Goal: Browse casually

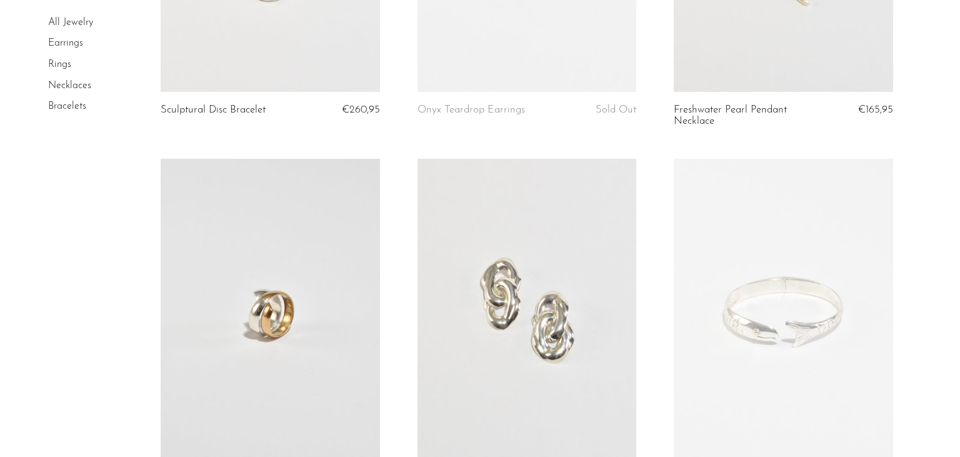
scroll to position [132, 0]
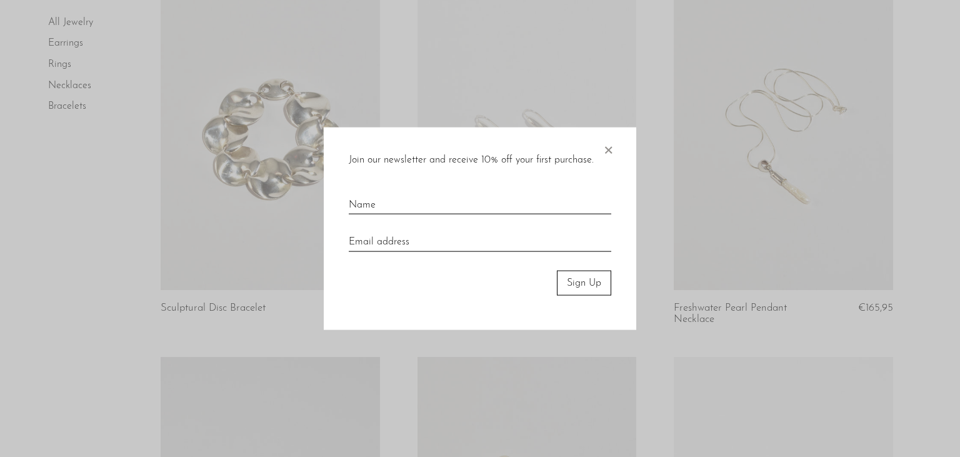
click at [611, 149] on span "×" at bounding box center [608, 147] width 12 height 40
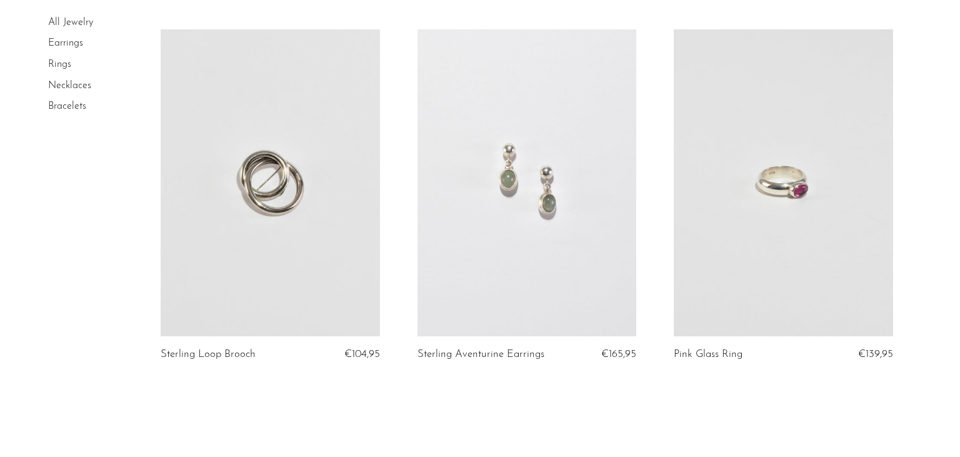
scroll to position [4092, 0]
click at [59, 40] on link "Earrings" at bounding box center [65, 44] width 35 height 10
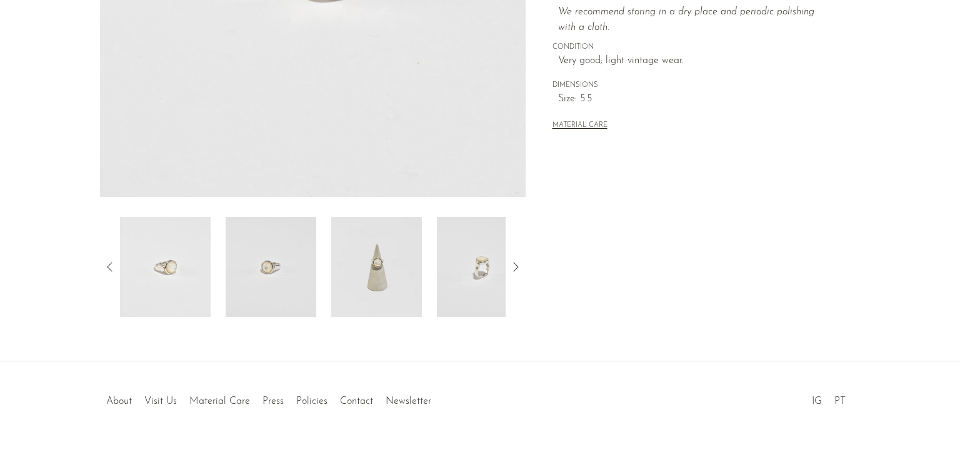
scroll to position [330, 0]
click at [496, 274] on img at bounding box center [482, 266] width 91 height 100
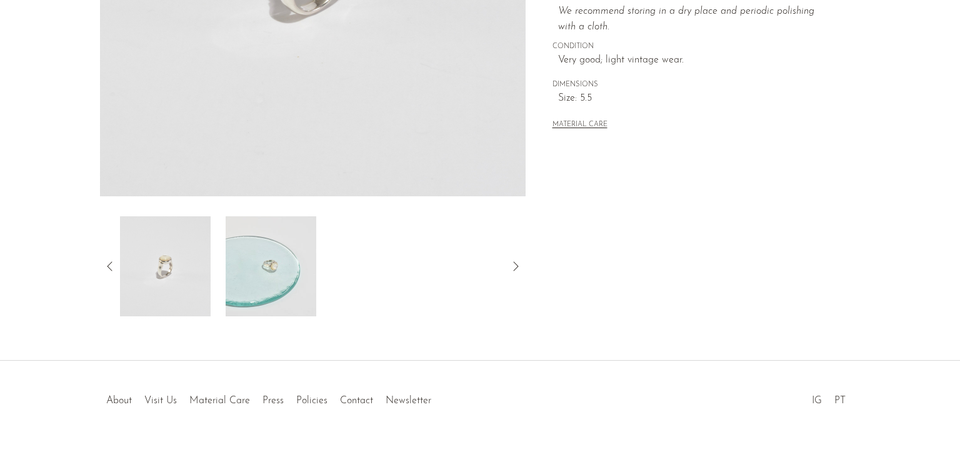
click at [200, 289] on img at bounding box center [165, 266] width 91 height 100
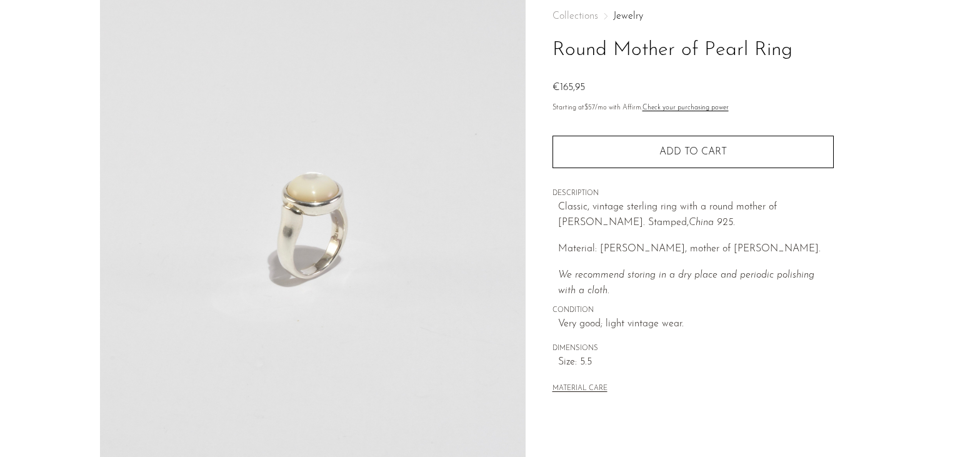
scroll to position [66, 0]
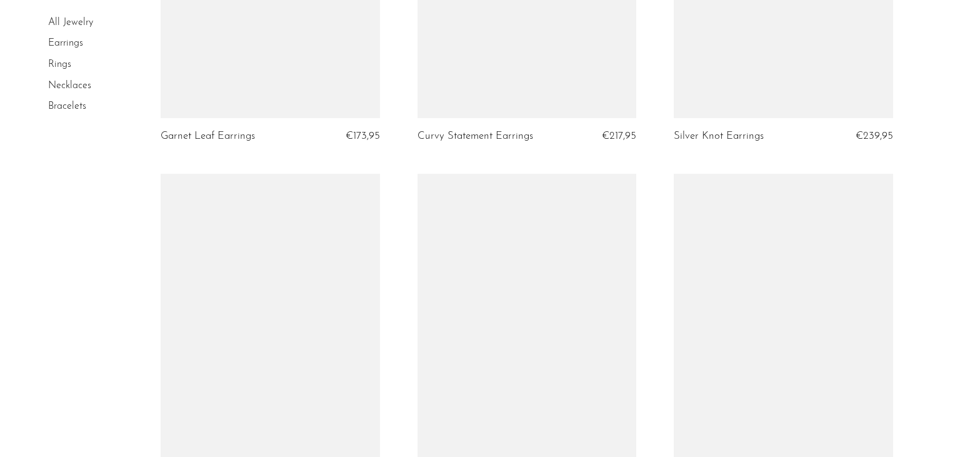
scroll to position [4224, 0]
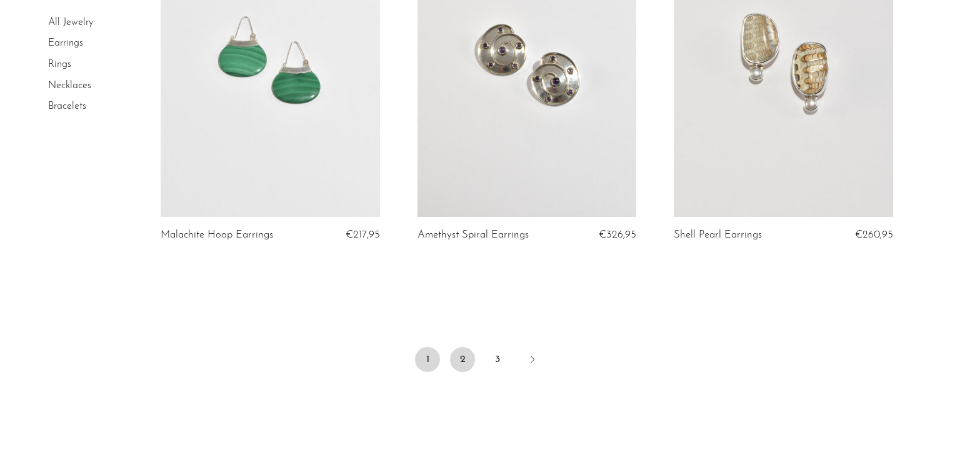
click at [459, 347] on link "2" at bounding box center [462, 359] width 25 height 25
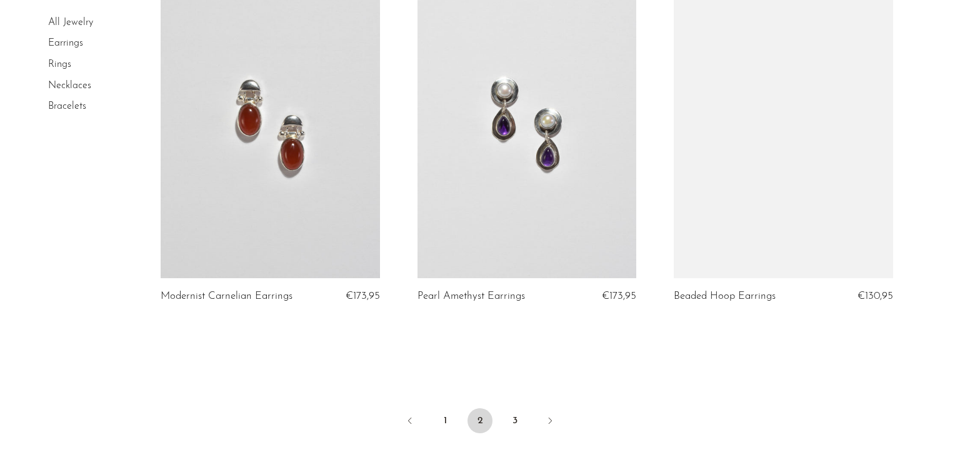
scroll to position [4157, 0]
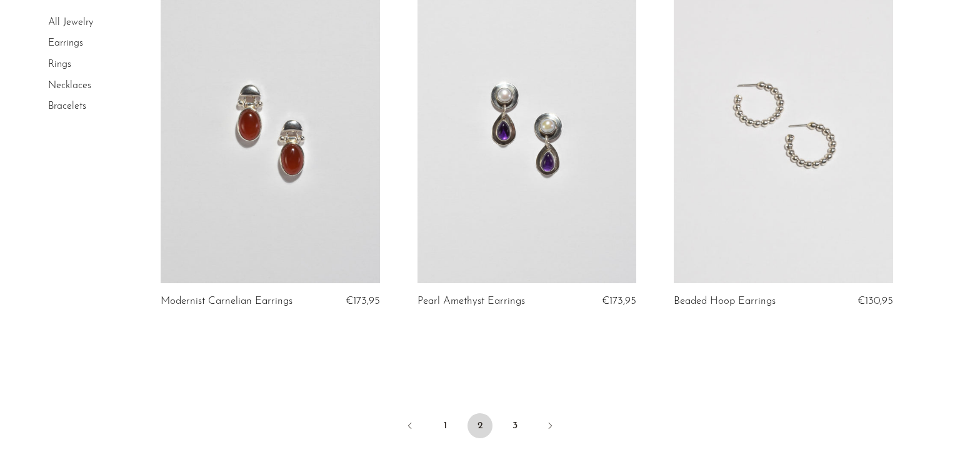
click at [771, 166] on link at bounding box center [783, 129] width 219 height 307
click at [517, 421] on link "3" at bounding box center [514, 425] width 25 height 25
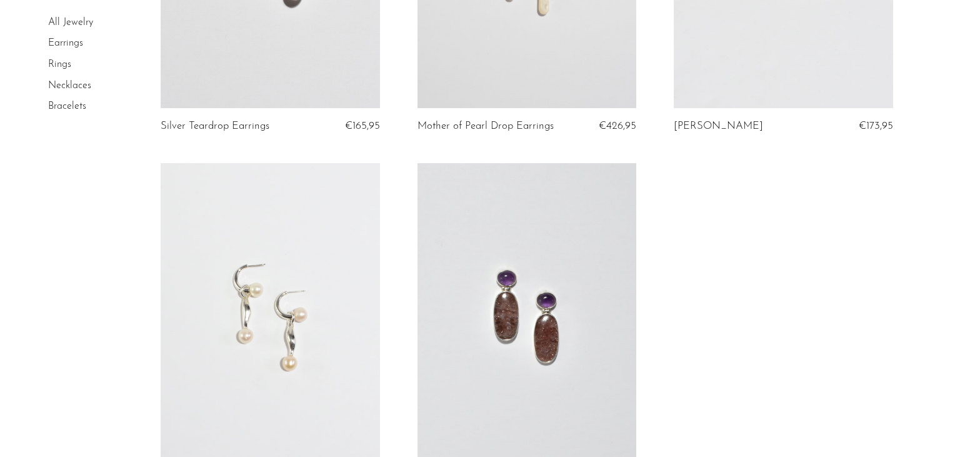
scroll to position [2046, 0]
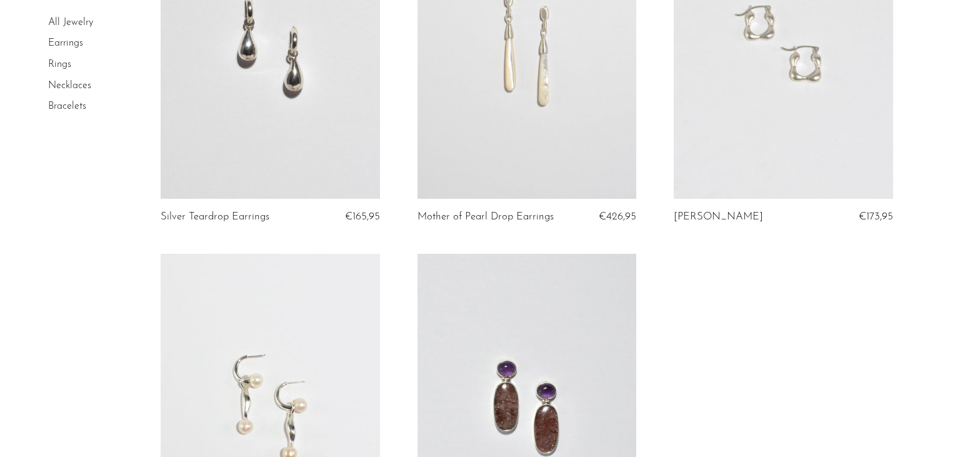
click at [785, 101] on link at bounding box center [783, 45] width 219 height 307
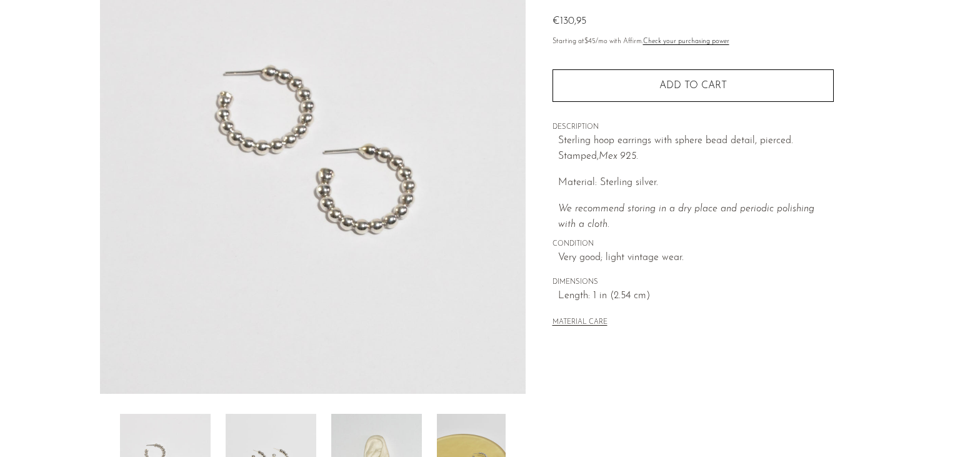
scroll to position [264, 0]
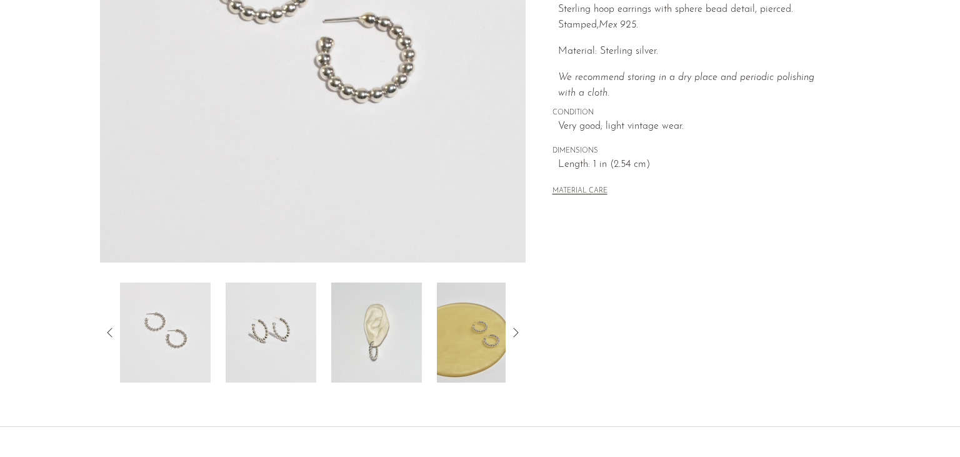
click at [398, 339] on img at bounding box center [376, 332] width 91 height 100
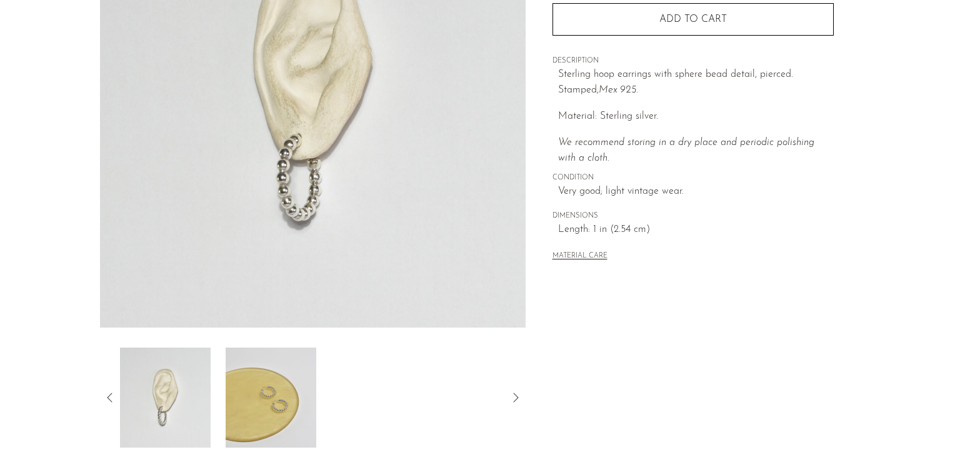
scroll to position [197, 0]
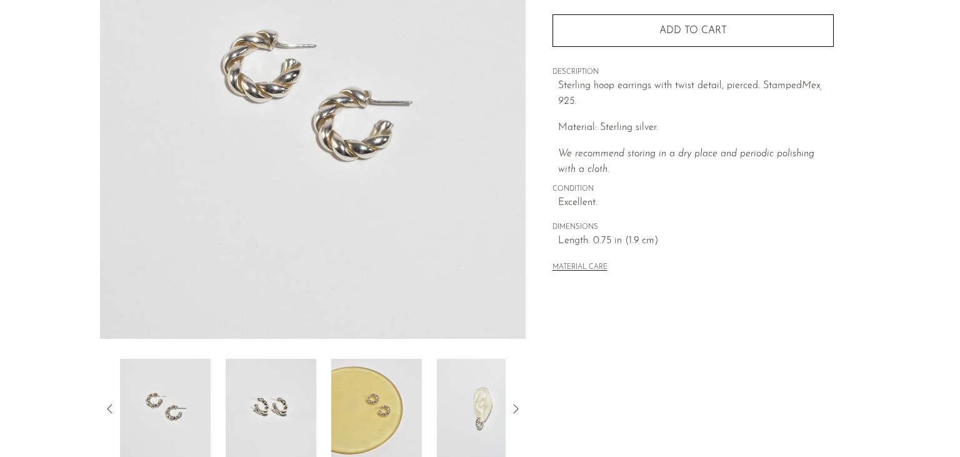
scroll to position [197, 0]
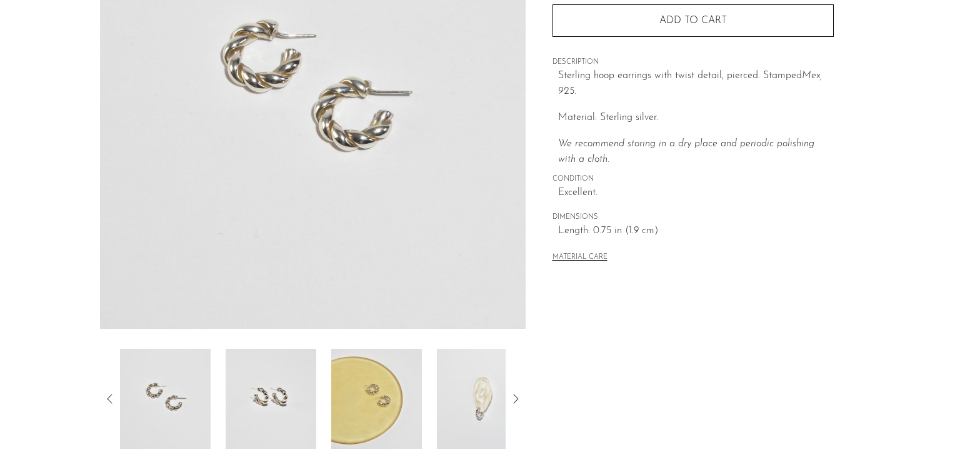
click at [402, 385] on img at bounding box center [376, 399] width 91 height 100
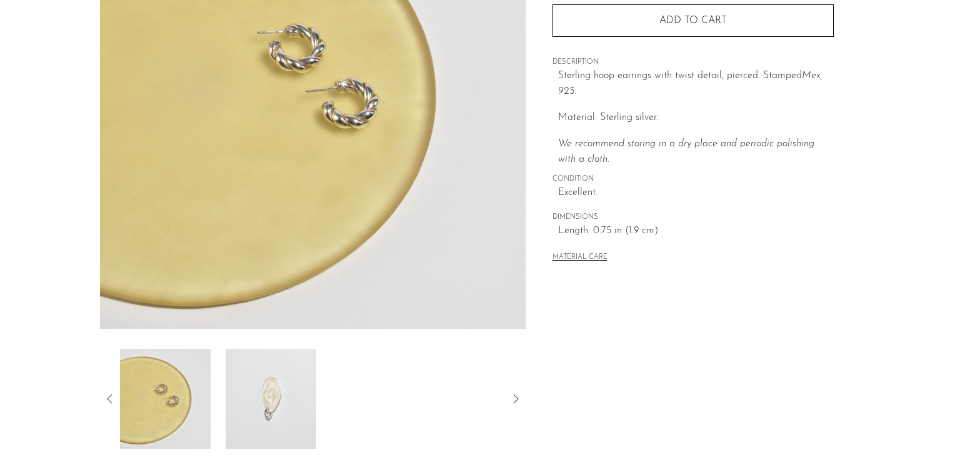
click at [261, 429] on img at bounding box center [271, 399] width 91 height 100
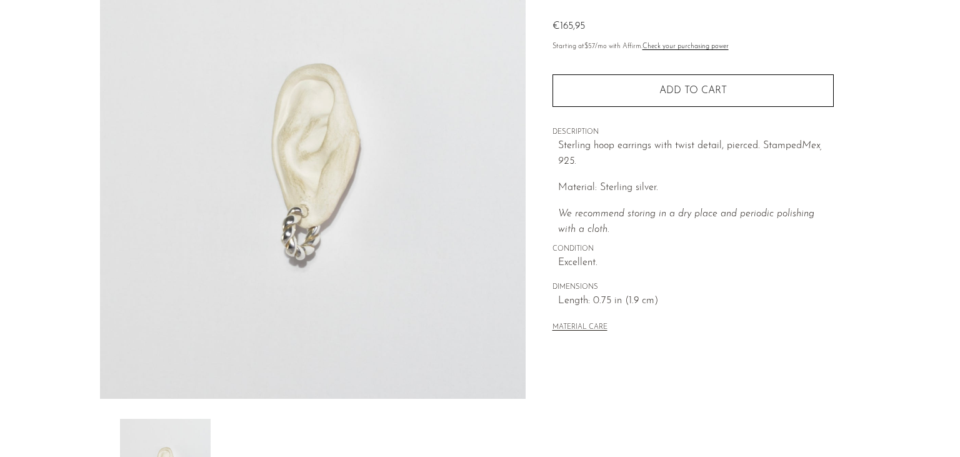
scroll to position [132, 0]
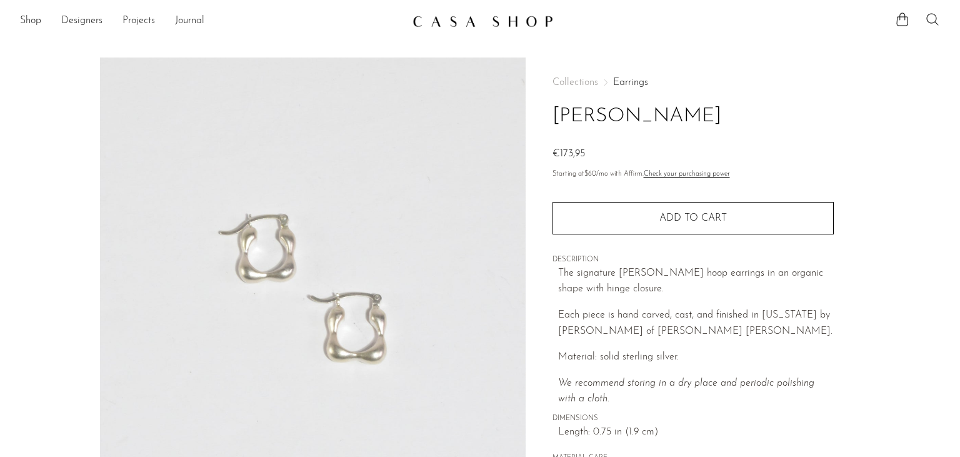
scroll to position [330, 0]
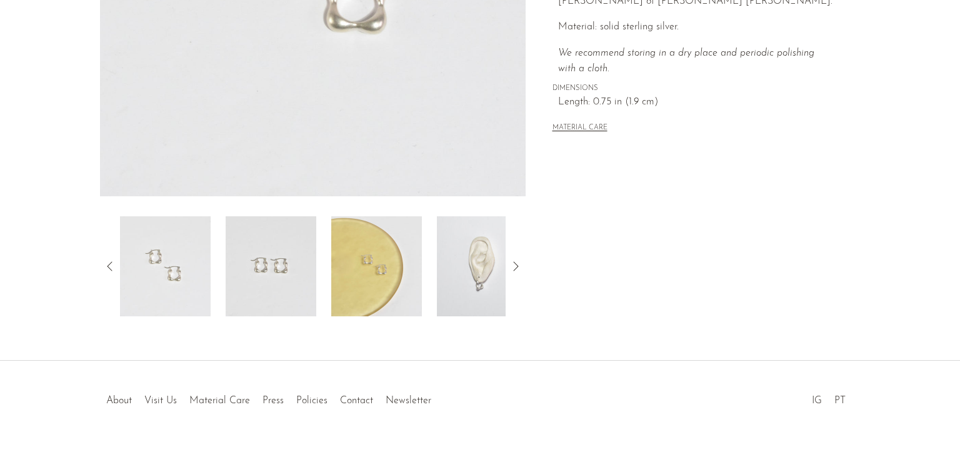
click at [515, 266] on icon at bounding box center [515, 266] width 15 height 15
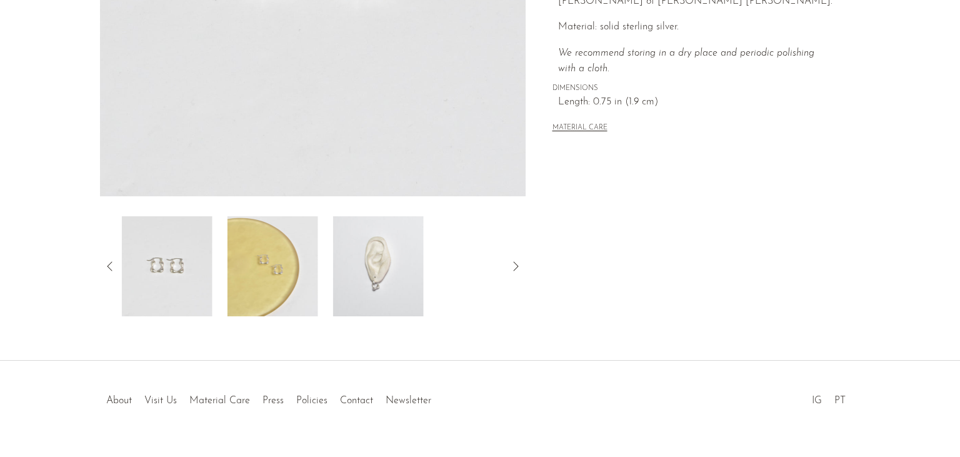
click at [515, 266] on icon at bounding box center [515, 266] width 15 height 15
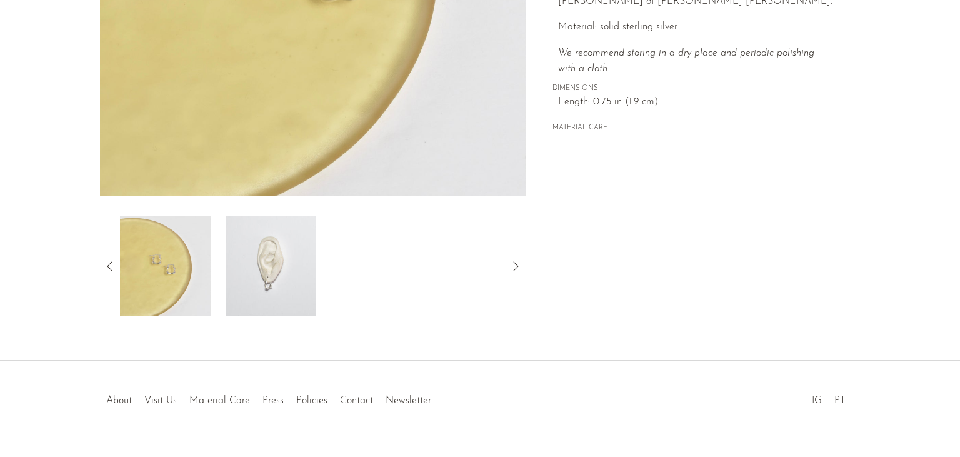
click at [279, 284] on img at bounding box center [271, 266] width 91 height 100
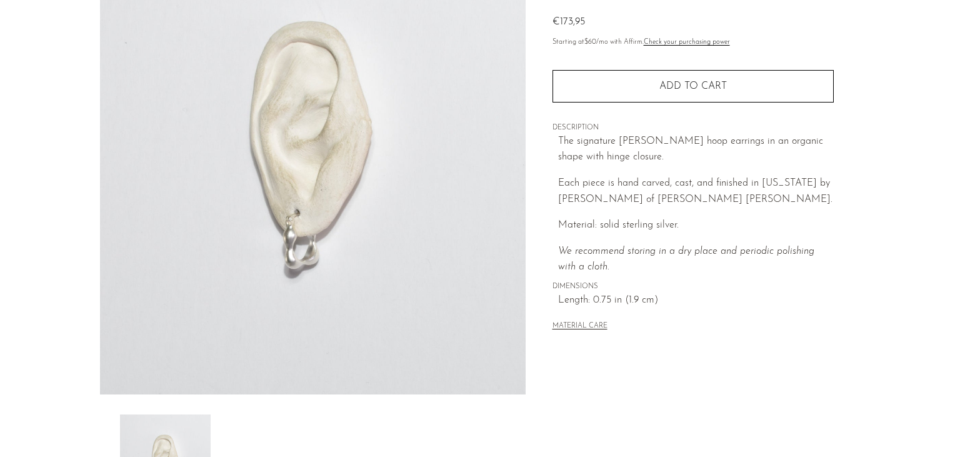
scroll to position [0, 0]
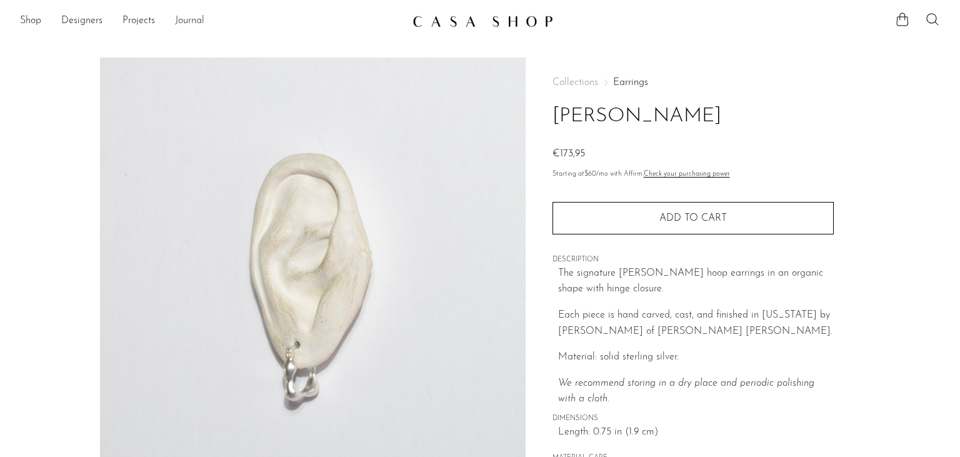
click at [184, 21] on link "Journal" at bounding box center [189, 21] width 29 height 16
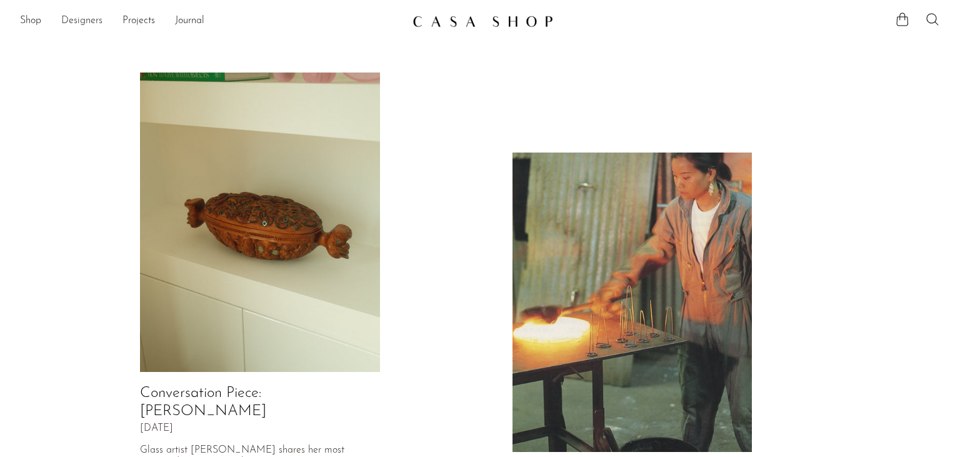
click at [99, 17] on link "Designers" at bounding box center [81, 21] width 41 height 16
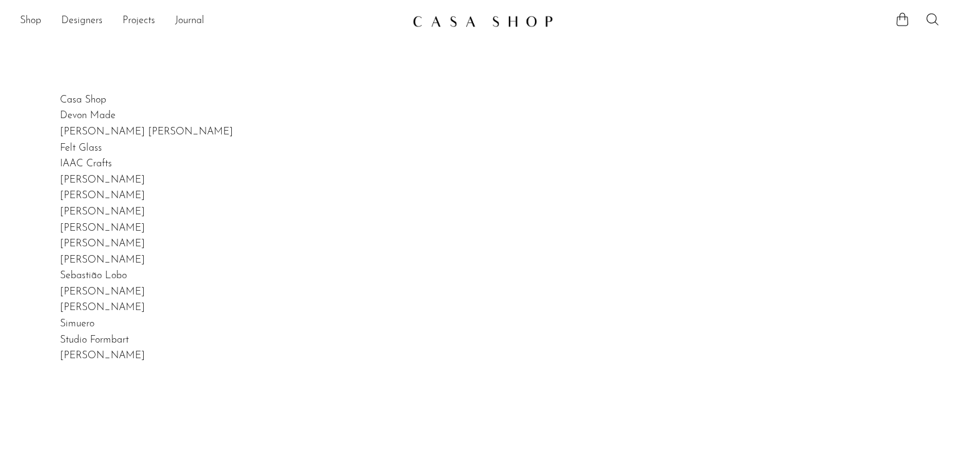
scroll to position [216, 0]
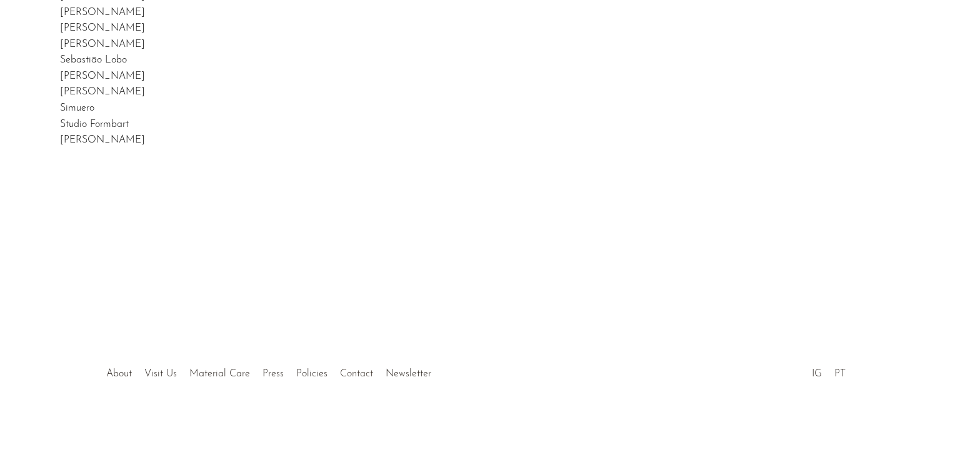
click at [351, 377] on link "Contact" at bounding box center [356, 374] width 33 height 10
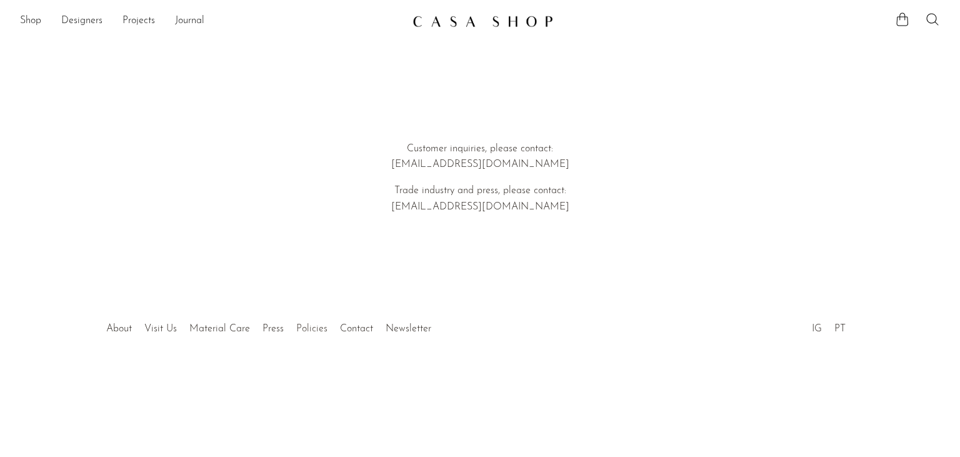
click at [306, 331] on link "Policies" at bounding box center [311, 329] width 31 height 10
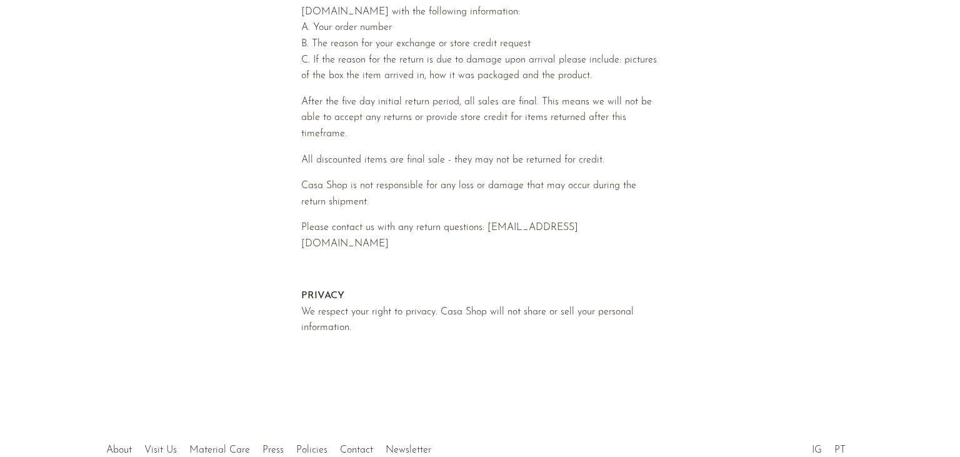
scroll to position [654, 0]
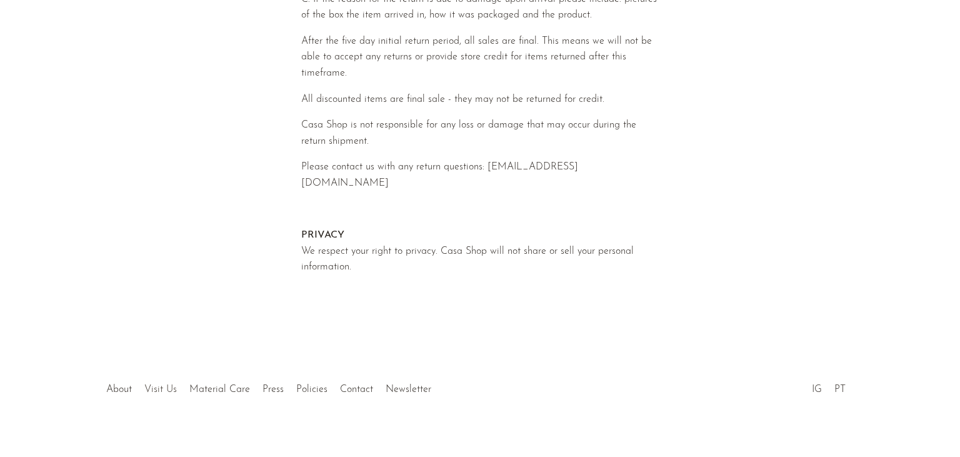
click at [164, 384] on link "Visit Us" at bounding box center [160, 389] width 32 height 10
